Goal: Information Seeking & Learning: Obtain resource

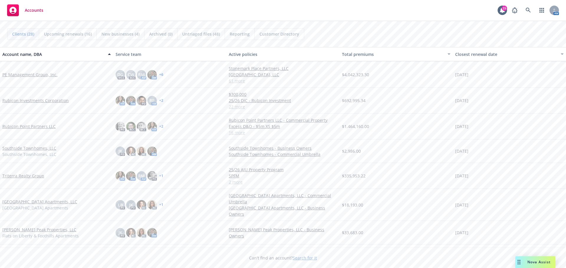
scroll to position [488, 0]
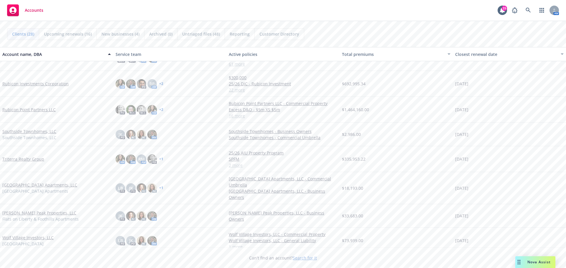
click at [27, 235] on link "Wolf Village Investors, LLC" at bounding box center [27, 238] width 51 height 6
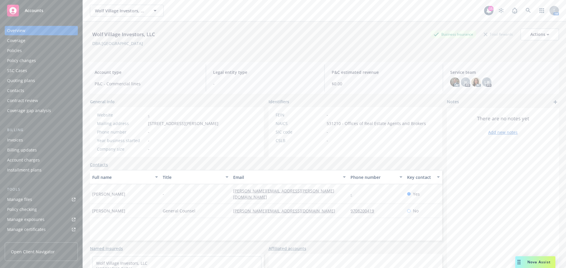
click at [24, 82] on div "Quoting plans" at bounding box center [21, 80] width 28 height 9
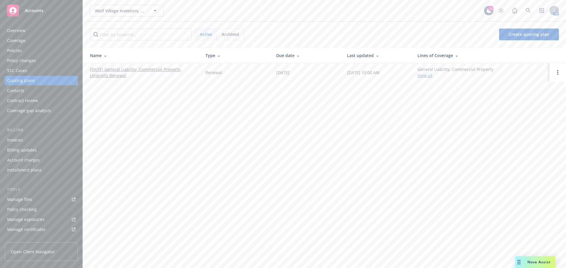
click at [133, 66] on td "[DATE] General Liability, Commercial Property, Umbrella Renewal" at bounding box center [142, 72] width 118 height 18
click at [100, 68] on link "[DATE] General Liability, Commercial Property, Umbrella Renewal" at bounding box center [143, 72] width 106 height 12
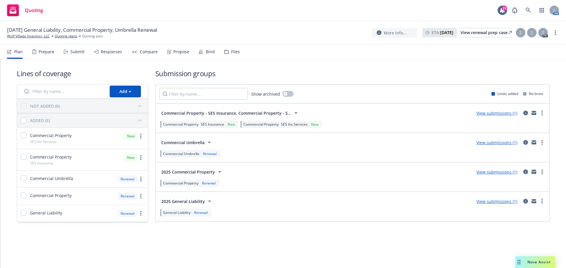
click at [108, 50] on div "Responses" at bounding box center [111, 52] width 21 height 5
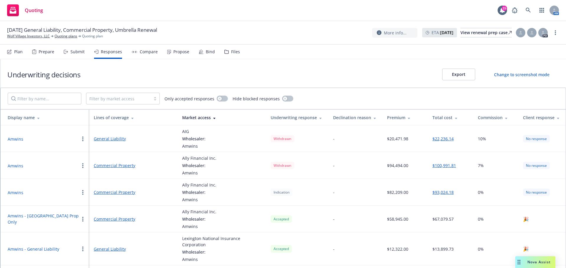
click at [35, 52] on icon at bounding box center [34, 52] width 4 height 5
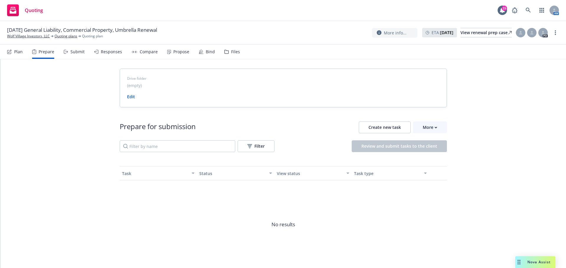
click at [171, 50] on div "Propose" at bounding box center [178, 52] width 22 height 14
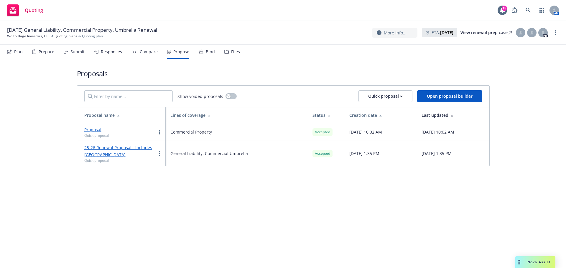
click at [140, 52] on div "Compare" at bounding box center [149, 52] width 18 height 5
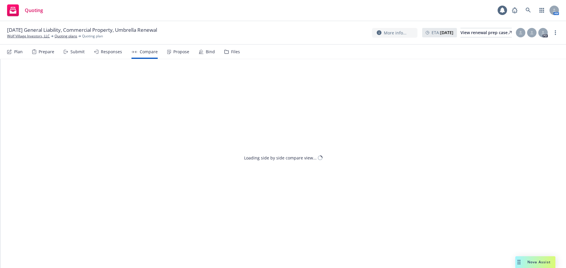
click at [117, 52] on div "Responses" at bounding box center [111, 52] width 21 height 5
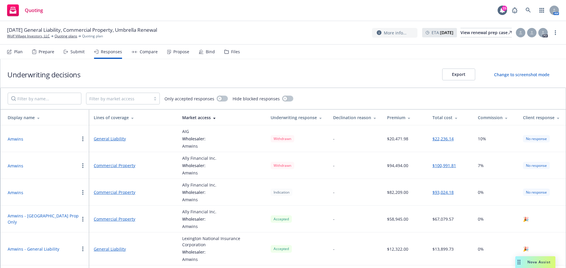
click at [20, 51] on div "Plan" at bounding box center [18, 52] width 9 height 5
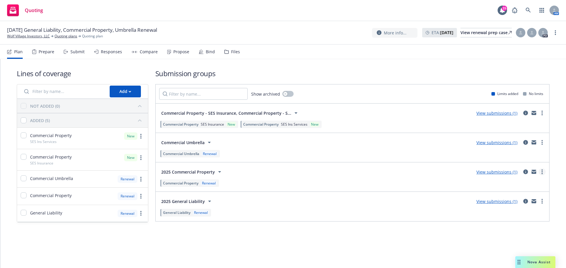
click at [542, 174] on circle "more" at bounding box center [541, 173] width 1 height 1
click at [524, 173] on icon "circleInformation" at bounding box center [525, 172] width 5 height 5
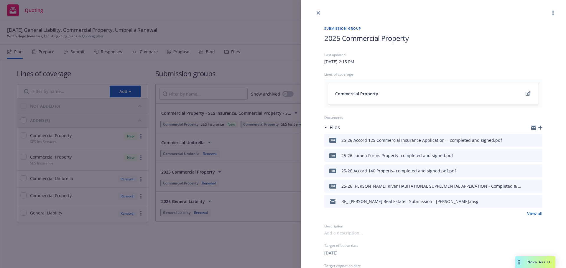
click at [530, 214] on link "View all" at bounding box center [534, 214] width 15 height 6
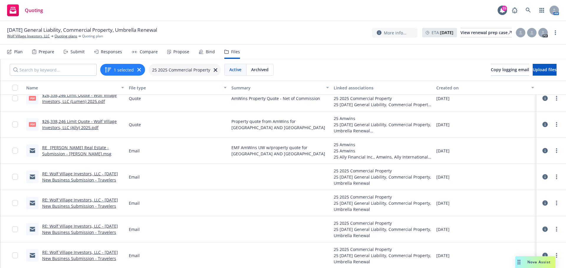
scroll to position [151, 0]
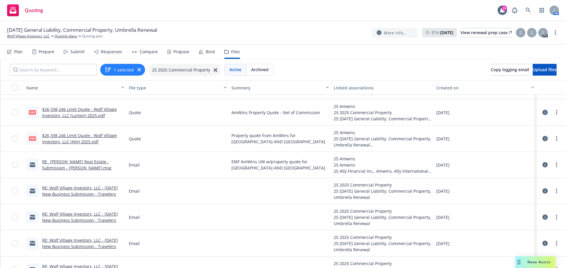
click at [80, 189] on link "RE: Wolf Village Investors, LLC - [DATE] New Business Submission - Travelers" at bounding box center [80, 191] width 76 height 12
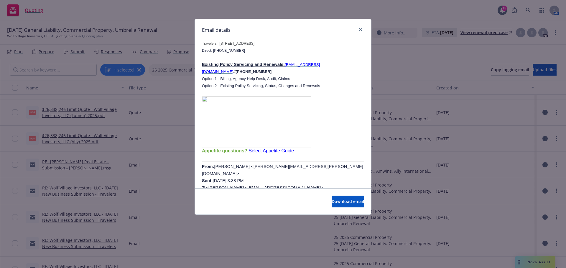
scroll to position [88, 0]
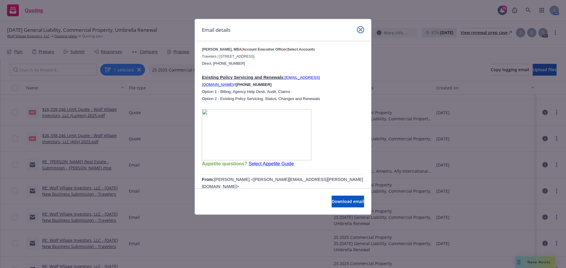
click at [358, 30] on link "close" at bounding box center [360, 29] width 7 height 7
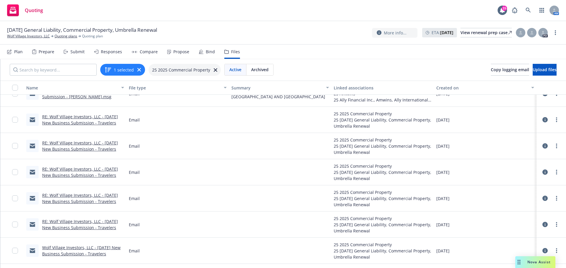
scroll to position [236, 0]
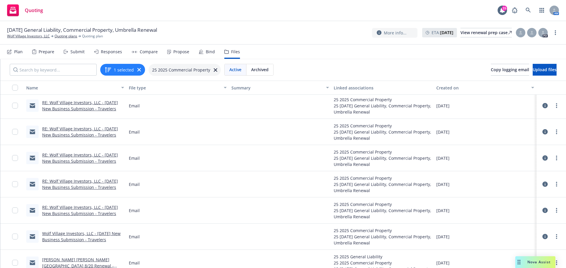
click at [86, 207] on link "RE: Wolf Village Investors, LLC - [DATE] New Business Submission - Travelers" at bounding box center [80, 211] width 76 height 12
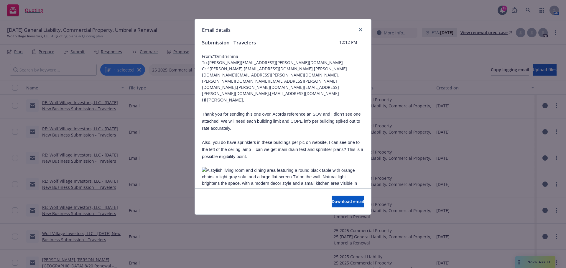
scroll to position [0, 0]
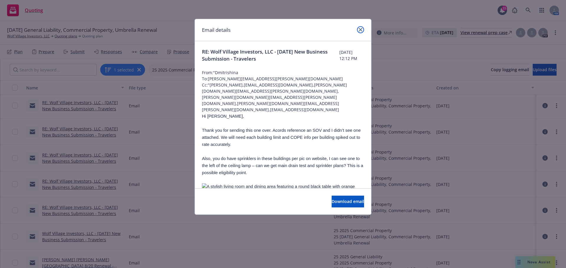
click at [362, 31] on icon "close" at bounding box center [361, 30] width 4 height 4
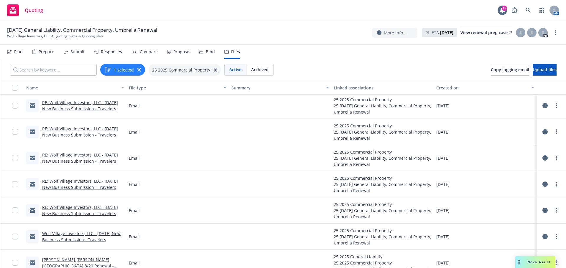
click at [64, 206] on link "RE: Wolf Village Investors, LLC - [DATE] New Business Submission - Travelers" at bounding box center [80, 211] width 76 height 12
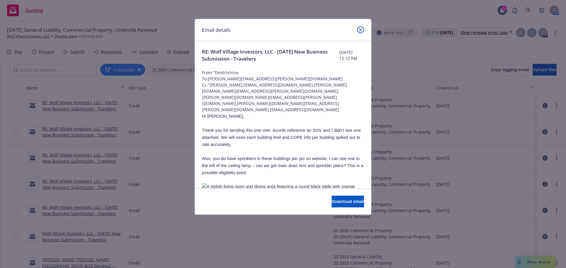
click at [359, 27] on link "close" at bounding box center [360, 29] width 7 height 7
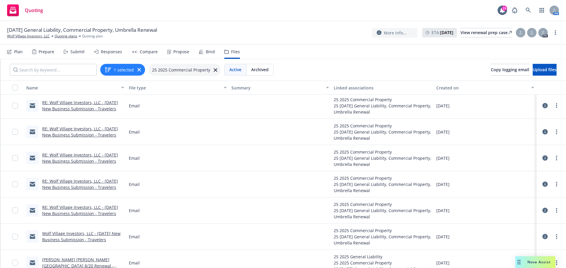
click at [86, 130] on link "RE: Wolf Village Investors, LLC - [DATE] New Business Submission - Travelers" at bounding box center [80, 132] width 76 height 12
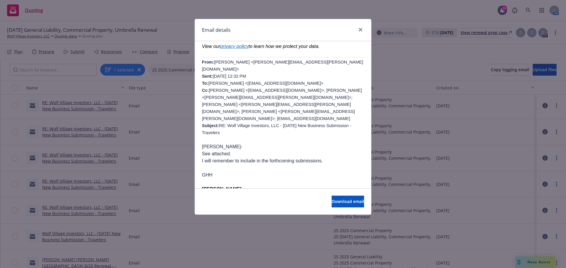
scroll to position [147, 0]
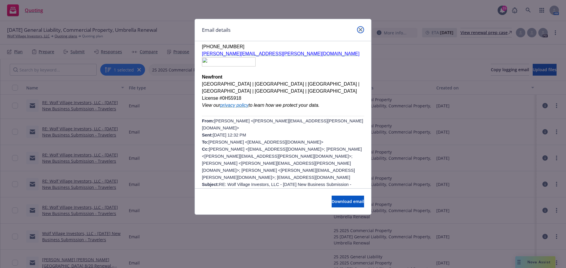
click at [361, 30] on icon "close" at bounding box center [361, 30] width 4 height 4
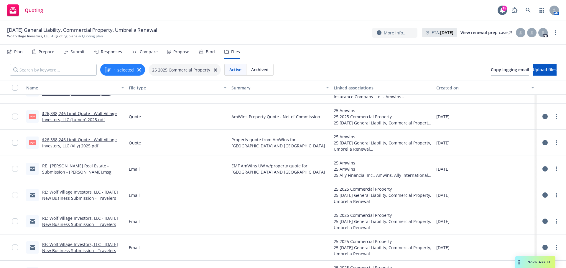
click at [74, 196] on link "RE: Wolf Village Investors, LLC - [DATE] New Business Submission - Travelers" at bounding box center [80, 195] width 76 height 12
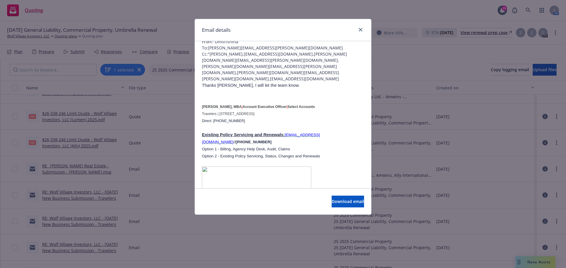
scroll to position [0, 0]
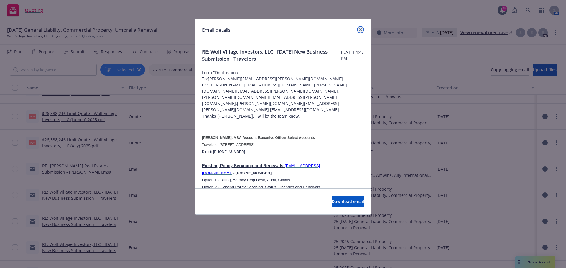
click at [360, 29] on icon "close" at bounding box center [361, 30] width 4 height 4
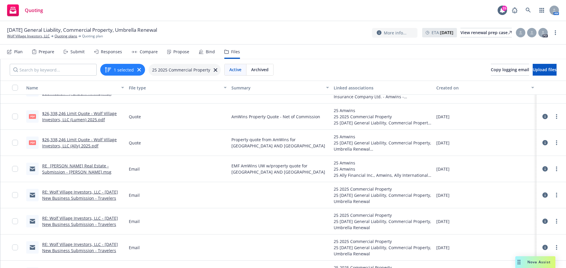
click at [65, 220] on link "RE: Wolf Village Investors, LLC - [DATE] New Business Submission - Travelers" at bounding box center [80, 222] width 76 height 12
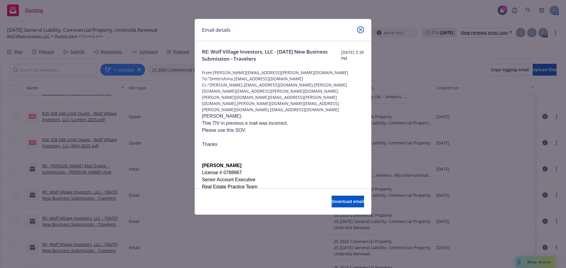
click at [362, 27] on link "close" at bounding box center [360, 29] width 7 height 7
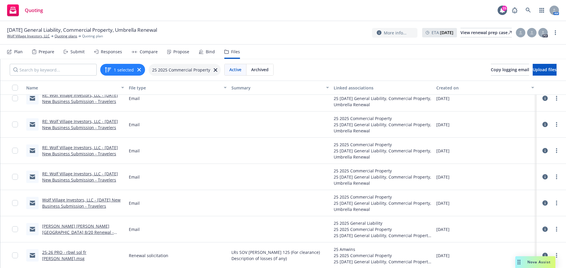
scroll to position [269, 0]
